Goal: Use online tool/utility: Use online tool/utility

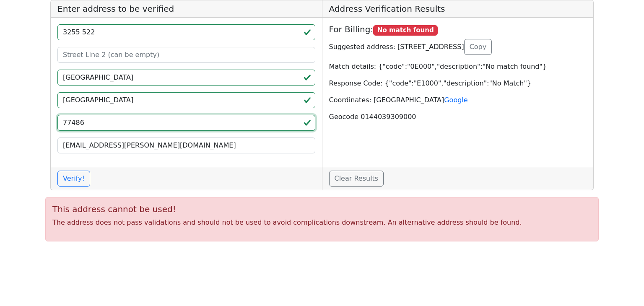
drag, startPoint x: 129, startPoint y: 118, endPoint x: 138, endPoint y: 126, distance: 12.2
click at [129, 119] on input "77486" at bounding box center [186, 123] width 258 height 16
drag, startPoint x: 117, startPoint y: 128, endPoint x: 29, endPoint y: 128, distance: 87.6
click at [27, 128] on app-root "Enter address to be verified [STREET_ADDRESS] [EMAIL_ADDRESS][PERSON_NAME][DOMA…" at bounding box center [322, 124] width 644 height 248
paste input "91911"
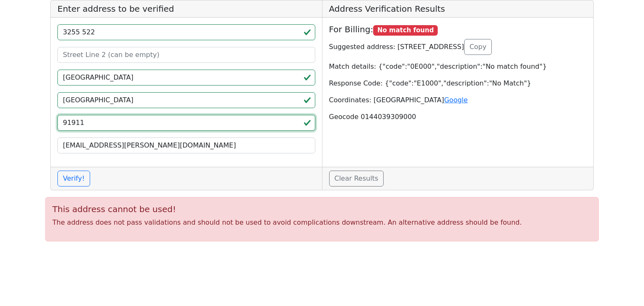
type input "91911"
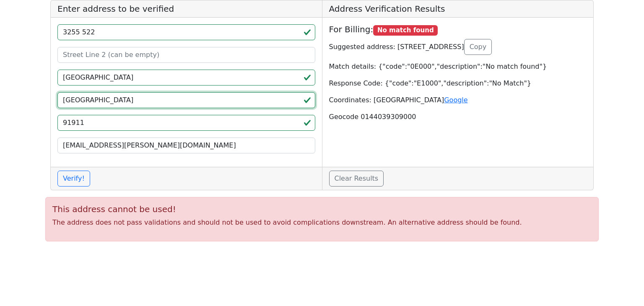
click at [113, 101] on input "[GEOGRAPHIC_DATA]" at bounding box center [186, 100] width 258 height 16
drag, startPoint x: 117, startPoint y: 100, endPoint x: 8, endPoint y: 99, distance: 109.0
click at [5, 99] on app-root "Enter address to be verified [STREET_ADDRESS] [EMAIL_ADDRESS][PERSON_NAME][DOMA…" at bounding box center [322, 124] width 644 height 248
click at [101, 98] on input "[GEOGRAPHIC_DATA]" at bounding box center [186, 100] width 258 height 16
drag, startPoint x: 109, startPoint y: 99, endPoint x: 18, endPoint y: 93, distance: 90.3
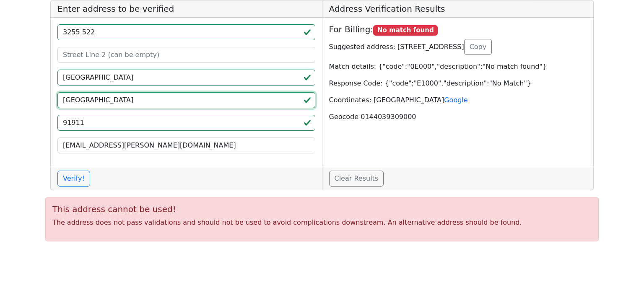
click at [18, 93] on app-root "Enter address to be verified [STREET_ADDRESS] [EMAIL_ADDRESS][PERSON_NAME][DOMA…" at bounding box center [322, 124] width 644 height 248
type input "c"
type input "CA"
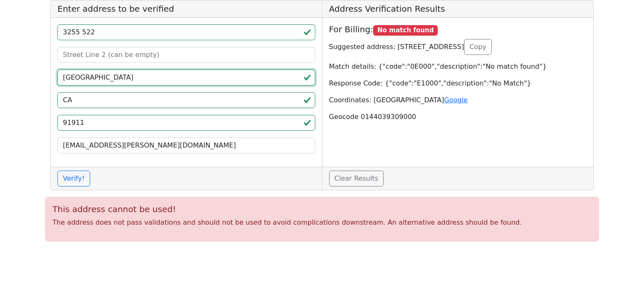
click at [138, 79] on input "[GEOGRAPHIC_DATA]" at bounding box center [186, 78] width 258 height 16
click at [27, 74] on app-root "Enter address to be verified [STREET_ADDRESS] [EMAIL_ADDRESS][PERSON_NAME][DOMA…" at bounding box center [322, 124] width 644 height 248
paste input "Chula Vista"
type input "Chula Vista"
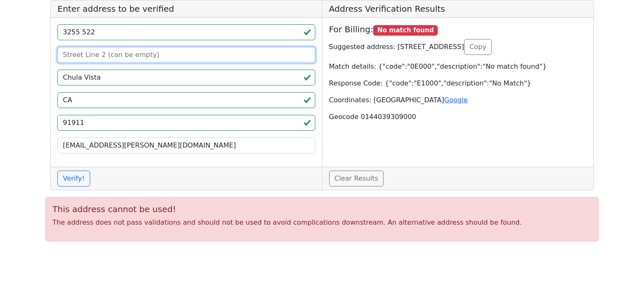
drag, startPoint x: 139, startPoint y: 53, endPoint x: 136, endPoint y: 48, distance: 5.6
click at [139, 52] on input at bounding box center [186, 55] width 258 height 16
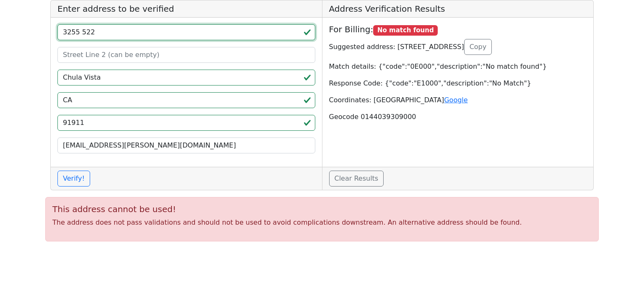
click at [124, 32] on input "3255 522" at bounding box center [186, 32] width 258 height 16
drag, startPoint x: 31, startPoint y: 34, endPoint x: 17, endPoint y: 32, distance: 13.5
click at [17, 32] on app-root "Enter address to be verified [STREET_ADDRESS] [EMAIL_ADDRESS][PERSON_NAME][DOMA…" at bounding box center [322, 124] width 644 height 248
paste input "[STREET_ADDRESS]"
type input "[STREET_ADDRESS]"
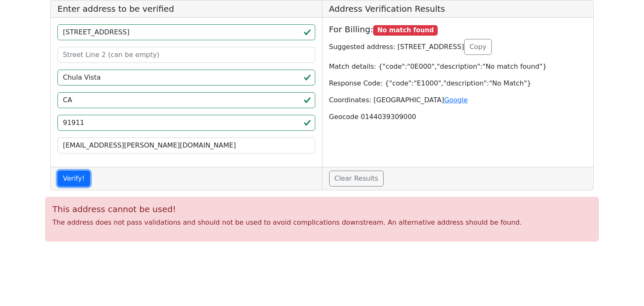
click at [77, 183] on button "Verify!" at bounding box center [73, 179] width 33 height 16
